Goal: Find specific page/section: Find specific page/section

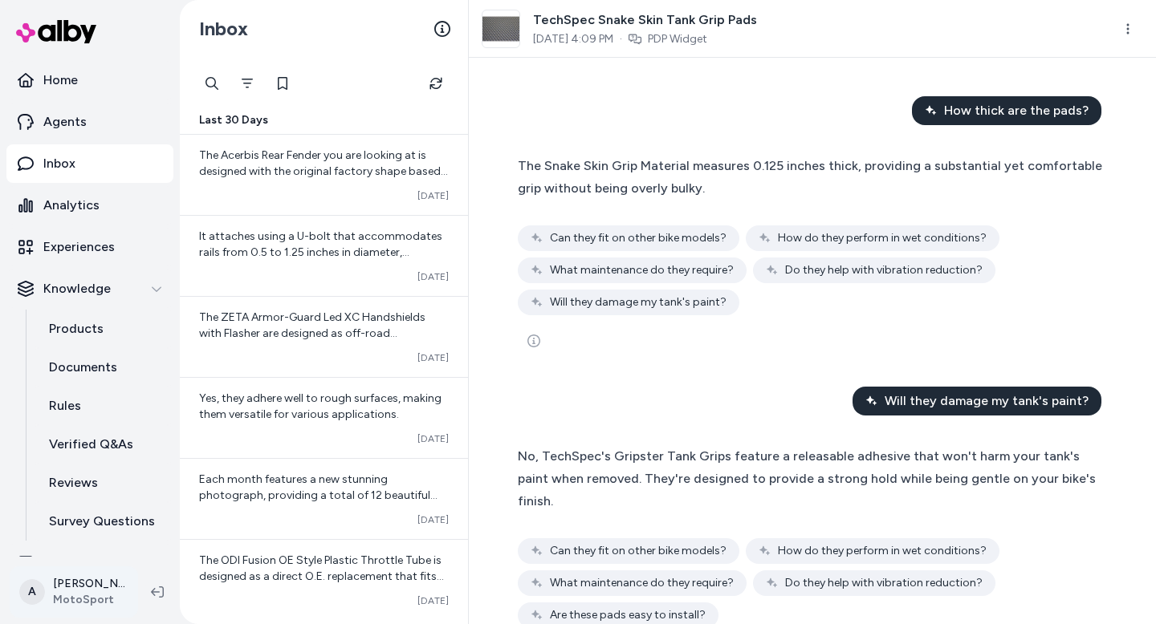
click at [91, 599] on html "Home Agents Inbox Analytics Experiences Knowledge Products Documents Rules Veri…" at bounding box center [578, 312] width 1156 height 624
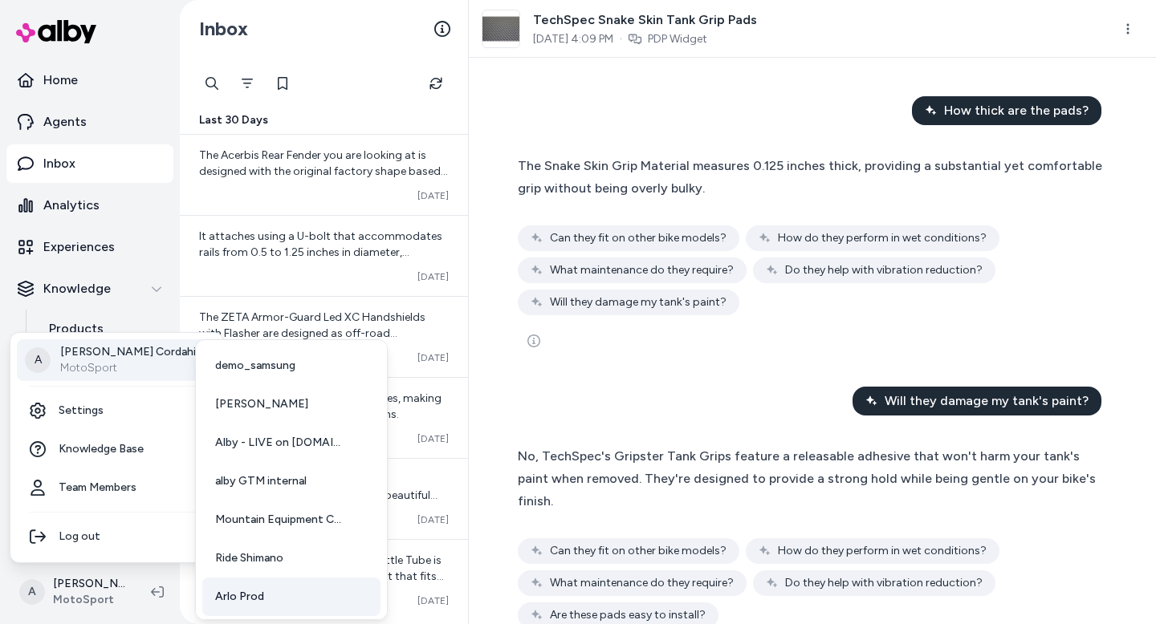
click at [272, 600] on link "Arlo Prod" at bounding box center [291, 597] width 178 height 39
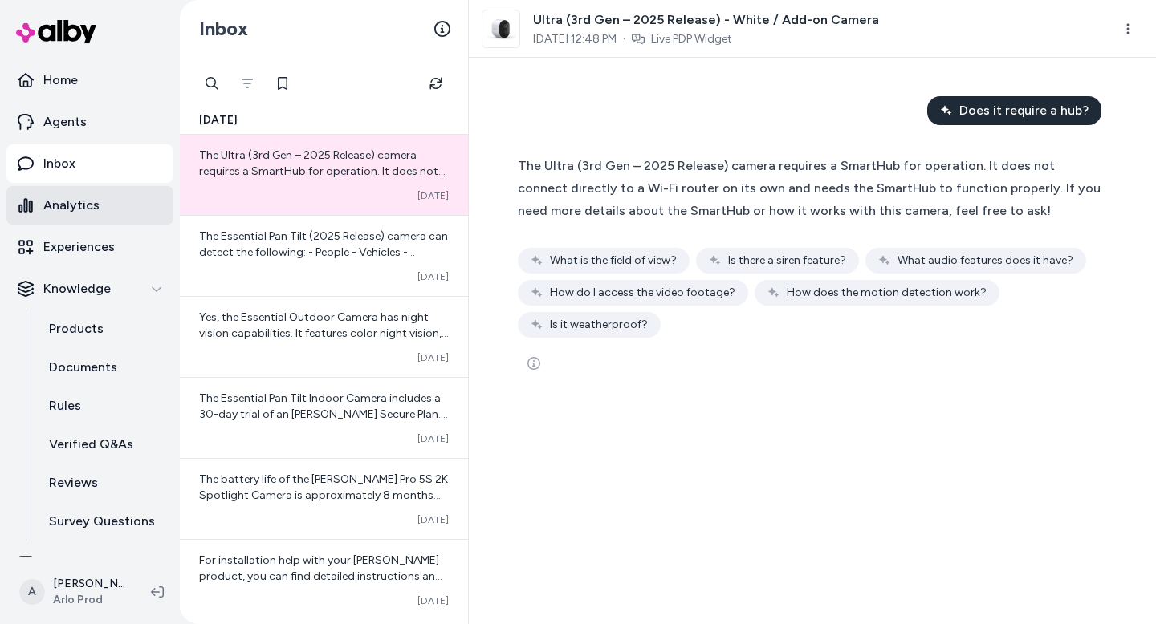
click at [93, 210] on p "Analytics" at bounding box center [71, 205] width 56 height 19
